Goal: Task Accomplishment & Management: Use online tool/utility

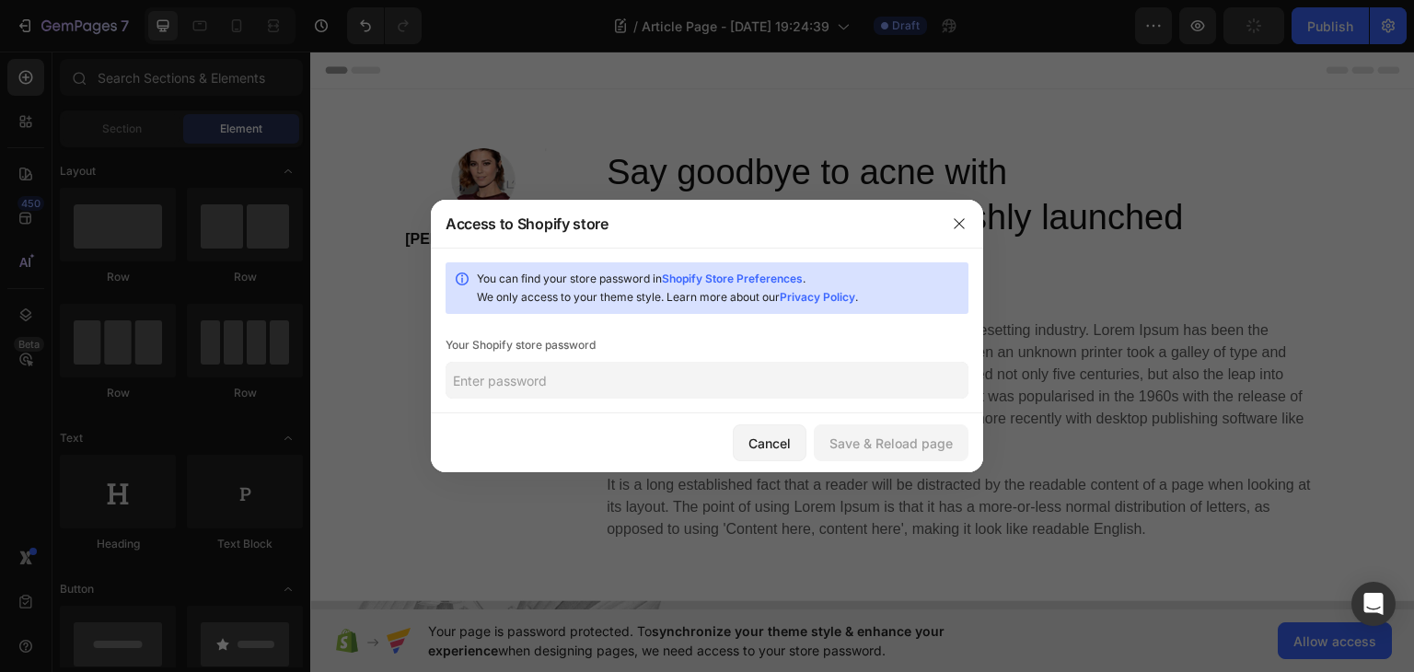
click at [723, 386] on input "text" at bounding box center [707, 380] width 523 height 37
type input "saoloh"
click at [873, 450] on div "Save & Reload page" at bounding box center [890, 443] width 123 height 19
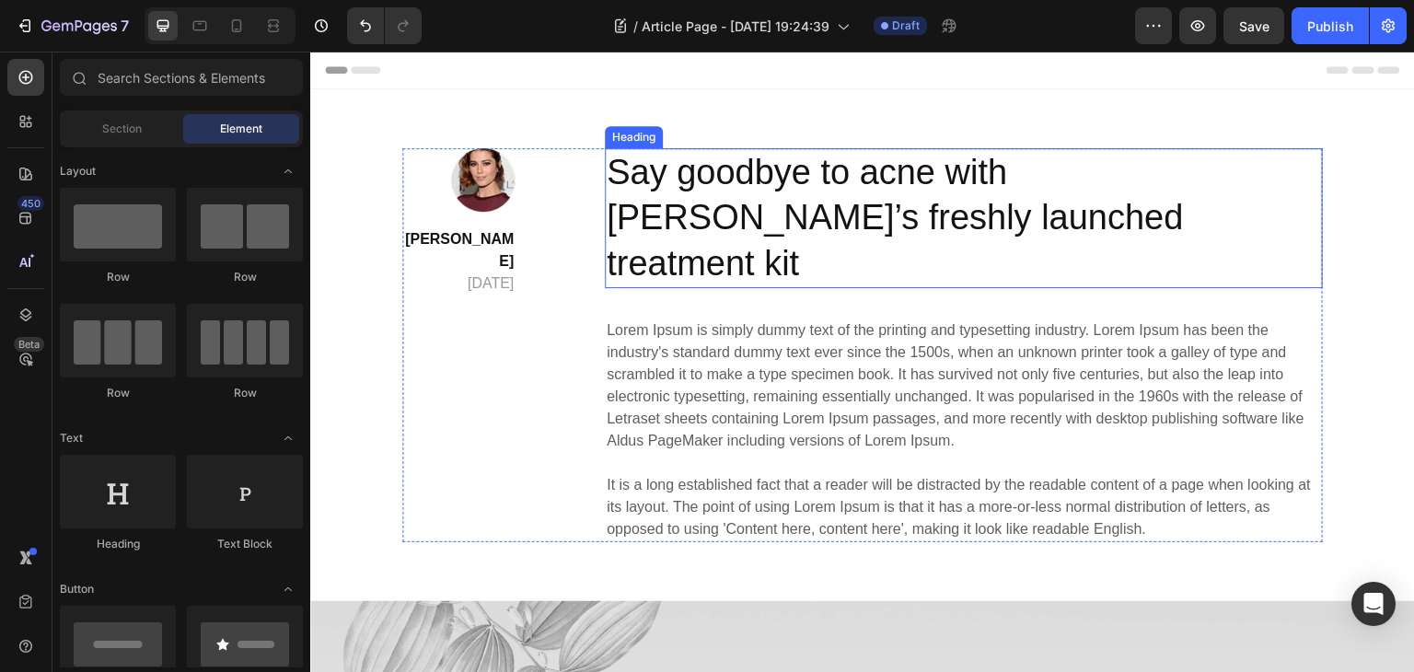
click at [893, 207] on p "Say goodbye to acne with [PERSON_NAME]’s freshly launched treatment kit" at bounding box center [964, 218] width 714 height 136
